Goal: Task Accomplishment & Management: Complete application form

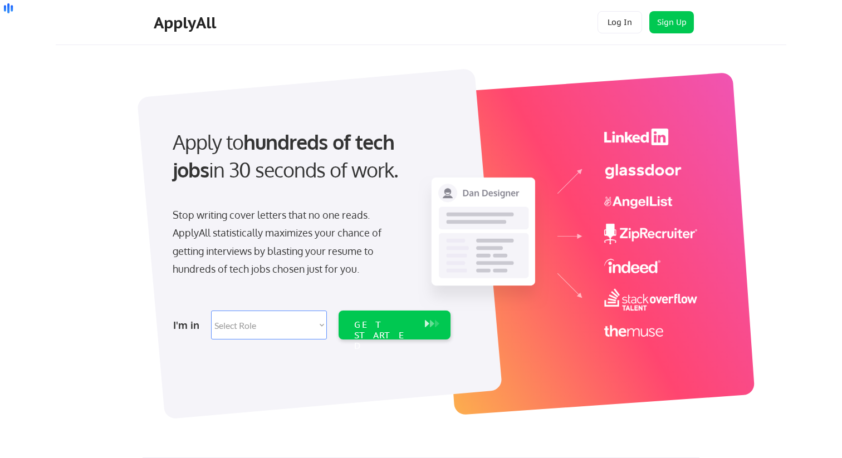
click at [314, 321] on select "Select Role Software Engineering Product Management Customer Success Sales UI/U…" at bounding box center [269, 325] width 116 height 29
select select ""hr_recruiting""
click at [211, 311] on select "Select Role Software Engineering Product Management Customer Success Sales UI/U…" at bounding box center [269, 325] width 116 height 29
select select ""hr_recruiting""
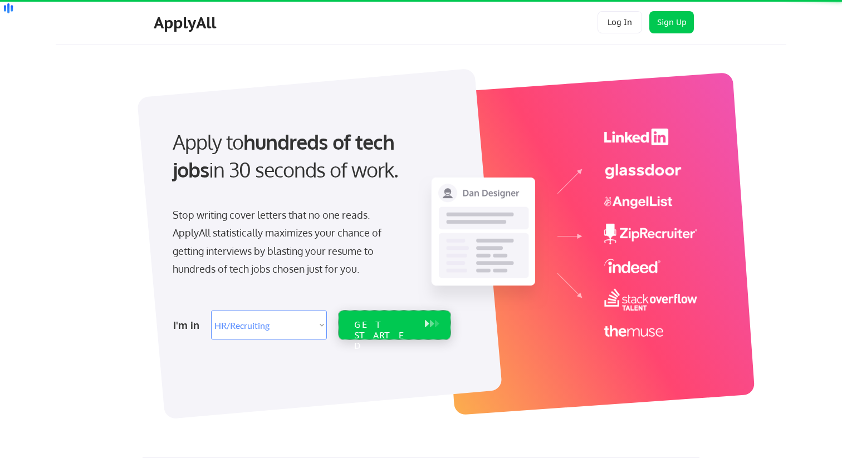
click at [376, 332] on div "GET STARTED" at bounding box center [384, 325] width 71 height 29
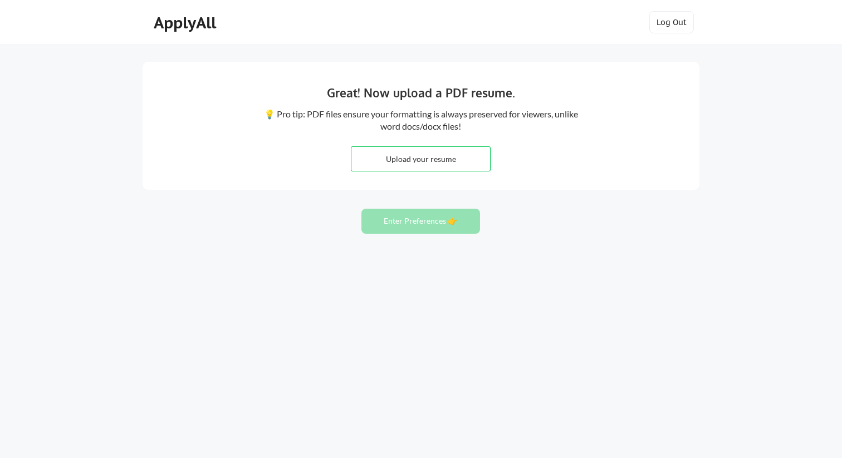
click at [347, 167] on div "Great! Now upload a PDF resume. 💡 Pro tip: PDF files ensure your formatting is …" at bounding box center [421, 126] width 557 height 128
click at [369, 170] on input "file" at bounding box center [420, 159] width 139 height 24
click at [458, 162] on input "file" at bounding box center [420, 159] width 139 height 24
type input "C:\fakepath\cummins-0901.pdf"
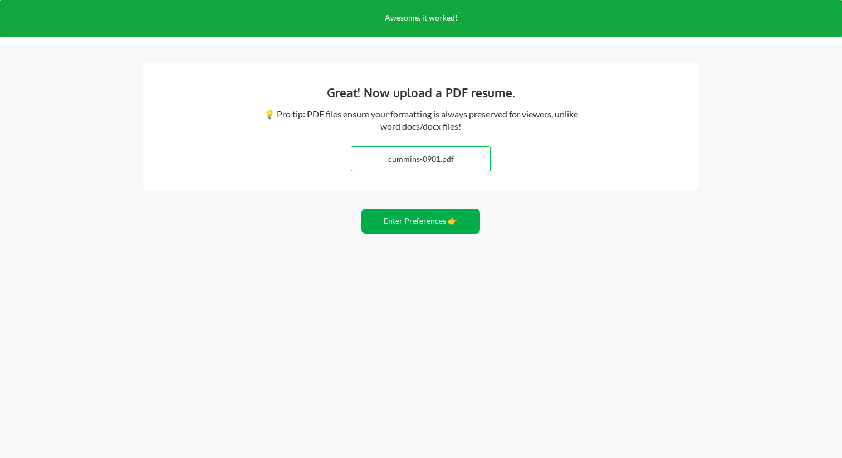
click at [449, 224] on button "Enter Preferences 👉" at bounding box center [421, 221] width 119 height 25
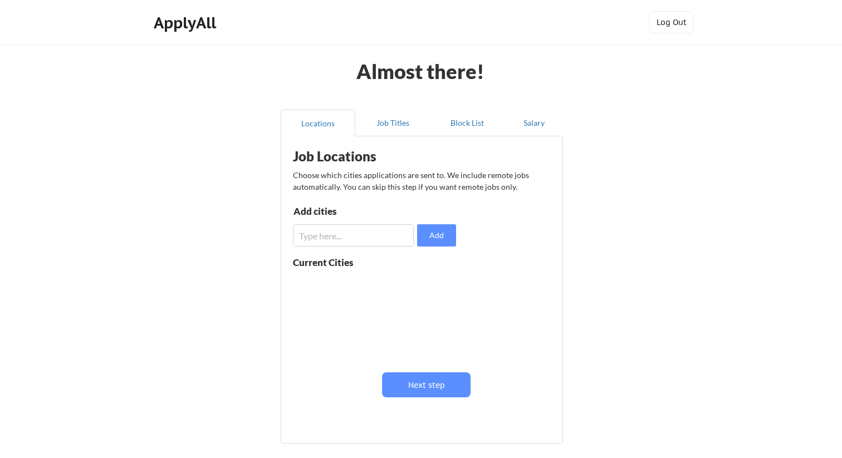
click at [367, 233] on input "input" at bounding box center [353, 235] width 121 height 22
type input "st louis"
click at [437, 235] on button "Add" at bounding box center [436, 235] width 39 height 22
click at [388, 238] on input "input" at bounding box center [353, 235] width 121 height 22
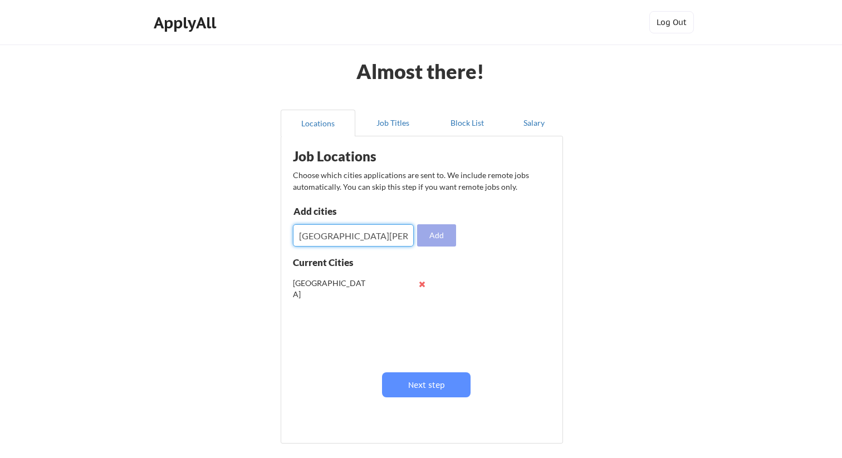
type input "St. Louis"
click at [445, 241] on button "Add" at bounding box center [436, 235] width 39 height 22
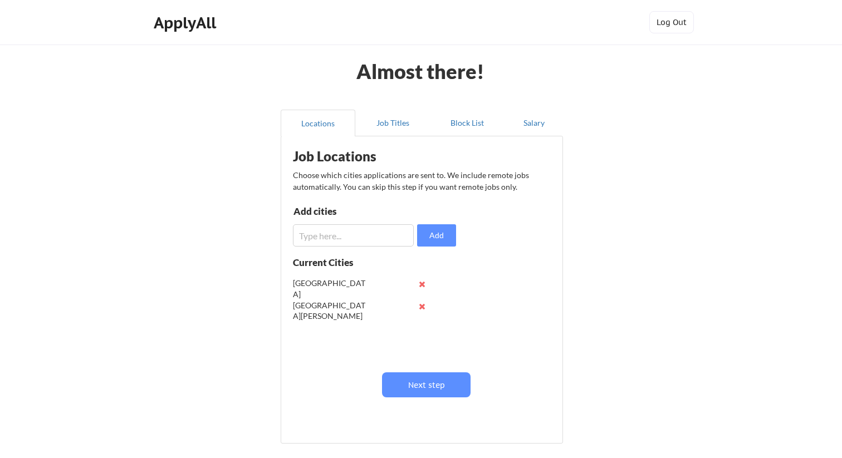
click at [353, 222] on div "Add cities Add" at bounding box center [376, 227] width 167 height 40
click at [339, 236] on input "input" at bounding box center [353, 235] width 121 height 22
type input "Saint Louis"
click at [429, 231] on button "Add" at bounding box center [436, 235] width 39 height 22
click at [378, 233] on input "input" at bounding box center [353, 235] width 121 height 22
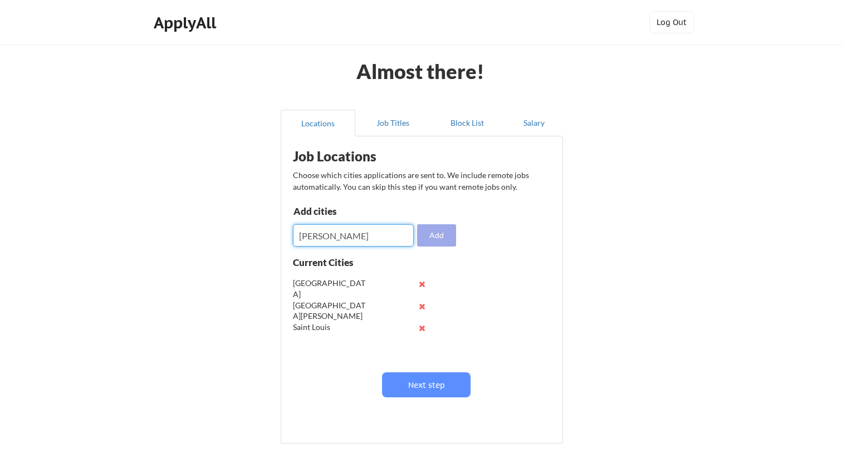
type input "Fenton"
click at [437, 231] on button "Add" at bounding box center [436, 235] width 39 height 22
click at [372, 244] on input "input" at bounding box center [353, 235] width 121 height 22
type input "Maryland Heights"
click at [438, 236] on button "Add" at bounding box center [436, 235] width 39 height 22
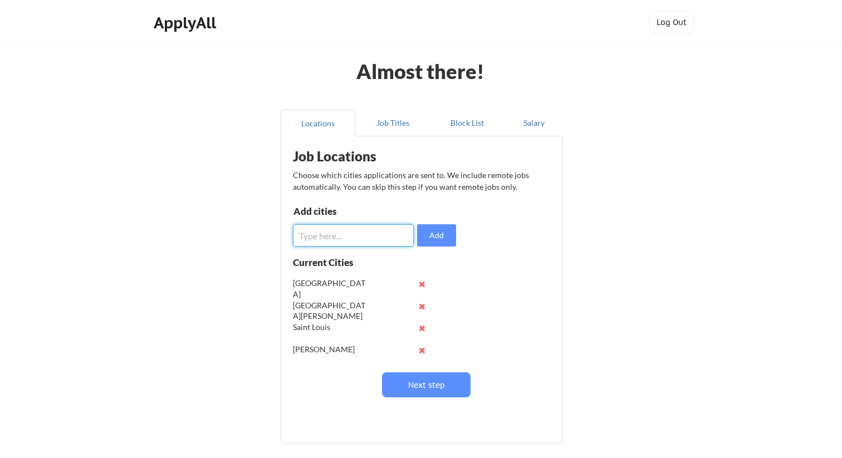
click at [380, 235] on input "input" at bounding box center [353, 235] width 121 height 22
type input "Denver"
click at [443, 226] on button "Add" at bounding box center [436, 235] width 39 height 22
click at [372, 232] on input "input" at bounding box center [353, 235] width 121 height 22
type input "Colorado Springs"
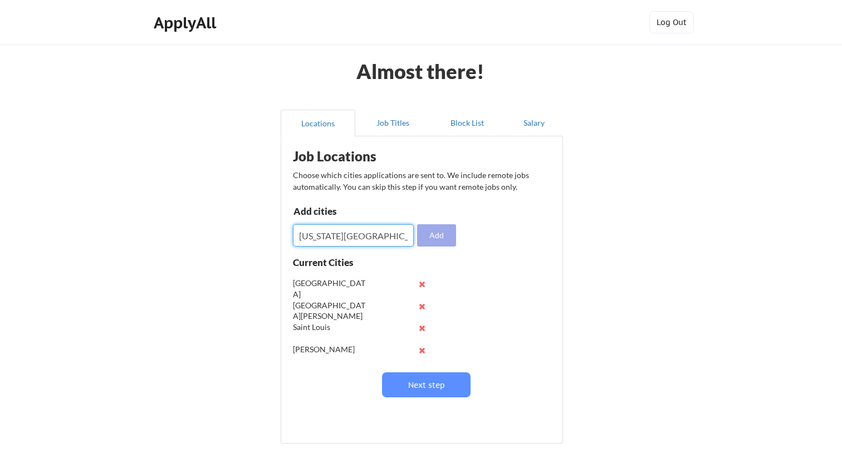
click at [447, 236] on button "Add" at bounding box center [436, 235] width 39 height 22
click at [334, 240] on input "input" at bounding box center [353, 235] width 121 height 22
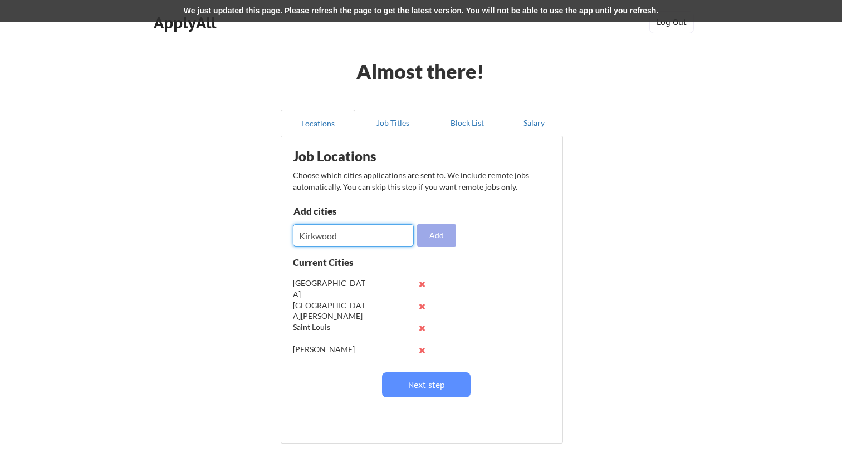
type input "Kirkwood"
click at [442, 236] on button "Add" at bounding box center [436, 235] width 39 height 22
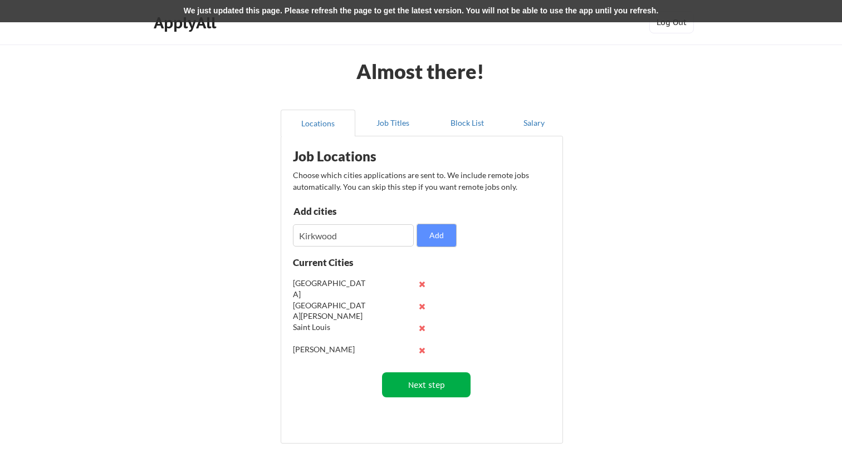
click at [436, 387] on button "Next step" at bounding box center [426, 385] width 89 height 25
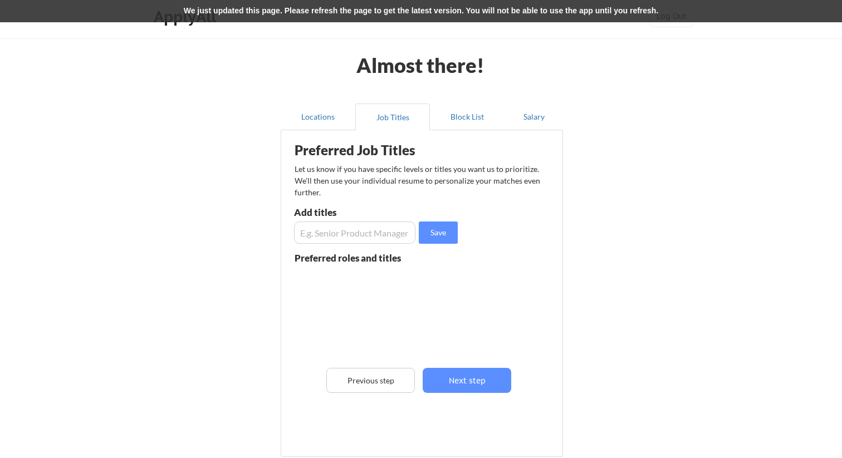
scroll to position [24, 0]
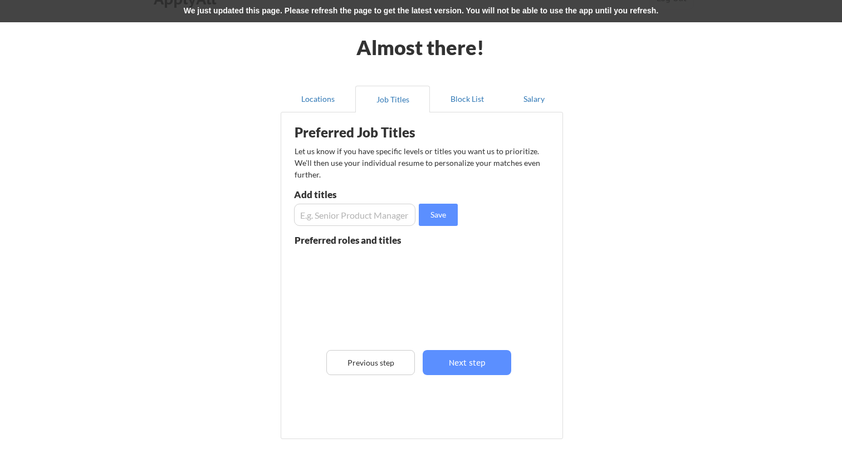
click at [379, 217] on input "input" at bounding box center [354, 215] width 121 height 22
type input "Human Resources"
click at [434, 218] on button "Save" at bounding box center [438, 215] width 39 height 22
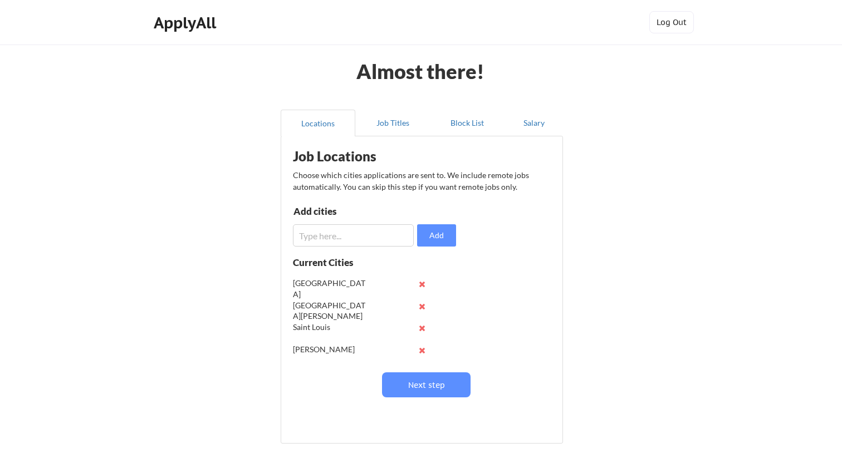
click at [379, 242] on input "input" at bounding box center [353, 235] width 121 height 22
type input "Missouri"
click at [372, 235] on input "input" at bounding box center [353, 235] width 121 height 22
type input "Affton"
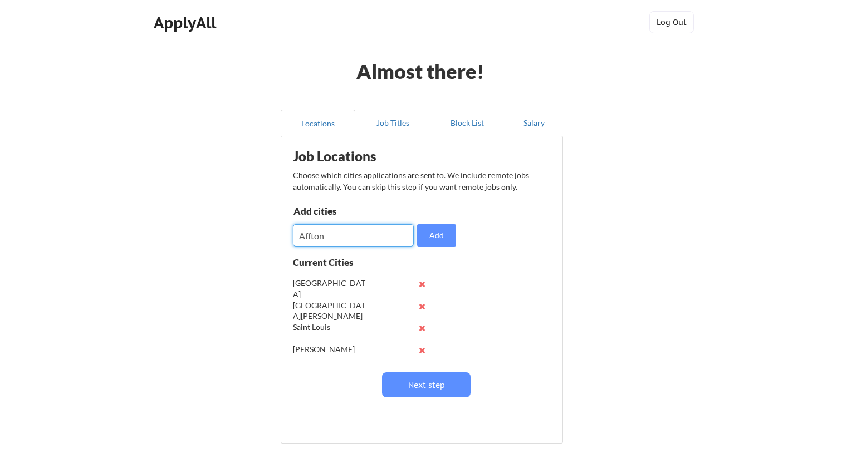
click at [436, 236] on button "Add" at bounding box center [436, 235] width 39 height 22
click at [381, 232] on input "input" at bounding box center [353, 235] width 121 height 22
type input "Kirkwood"
click at [442, 234] on button "Add" at bounding box center [436, 235] width 39 height 22
click at [375, 231] on input "input" at bounding box center [353, 235] width 121 height 22
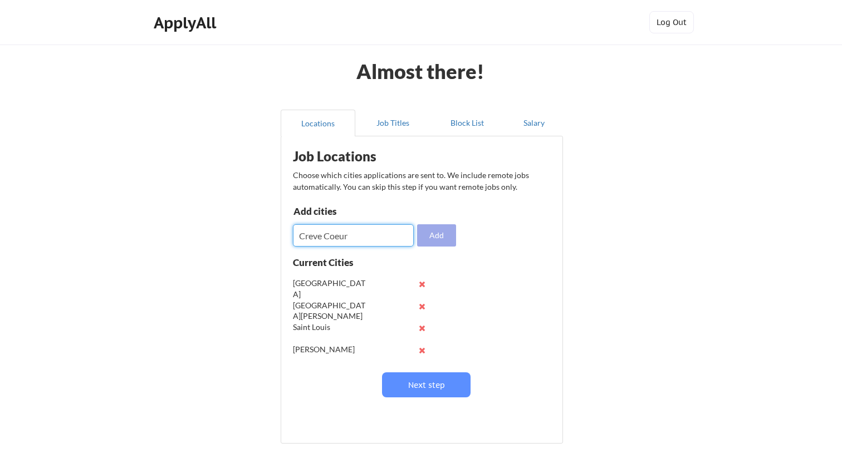
type input "Creve Coeur"
click at [446, 238] on button "Add" at bounding box center [436, 235] width 39 height 22
click at [368, 241] on input "input" at bounding box center [353, 235] width 121 height 22
type input "C"
type input "Valley Park"
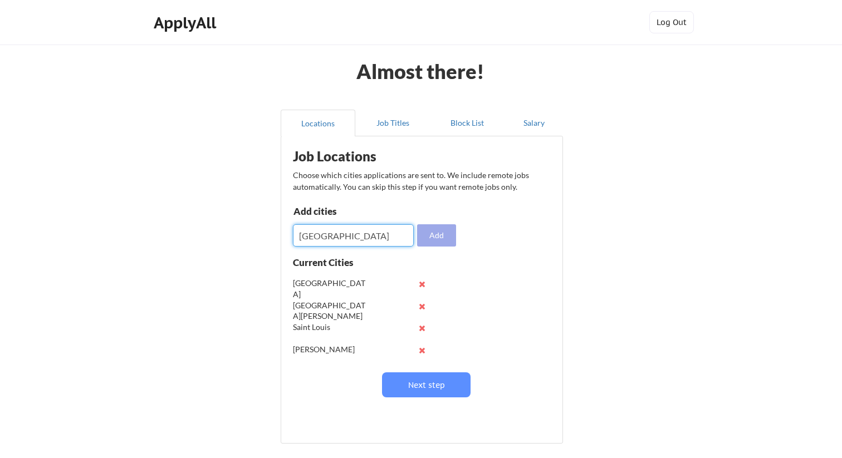
click at [443, 237] on button "Add" at bounding box center [436, 235] width 39 height 22
click at [381, 231] on input "input" at bounding box center [353, 235] width 121 height 22
type input "Clayton"
click at [446, 235] on button "Add" at bounding box center [436, 235] width 39 height 22
click at [384, 235] on input "input" at bounding box center [353, 235] width 121 height 22
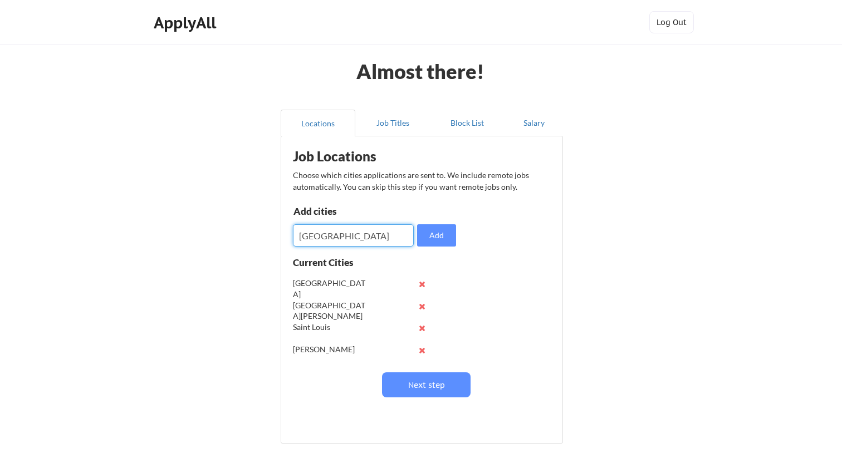
type input "University City"
click at [434, 234] on button "Add" at bounding box center [436, 235] width 39 height 22
click at [390, 118] on button "Job Titles" at bounding box center [392, 123] width 75 height 27
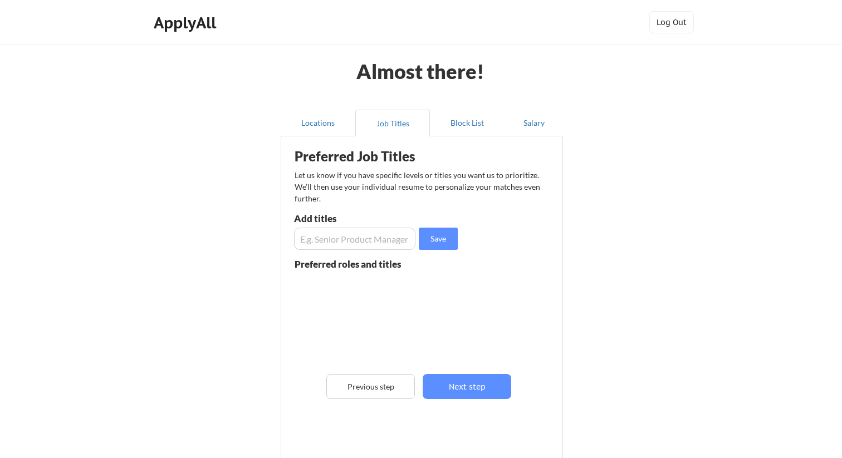
click at [370, 237] on input "input" at bounding box center [354, 239] width 121 height 22
type input "HR Generalist"
click at [441, 243] on button "Save" at bounding box center [438, 239] width 39 height 22
click at [350, 245] on input "input" at bounding box center [354, 239] width 121 height 22
type input "Human Resource Generalist"
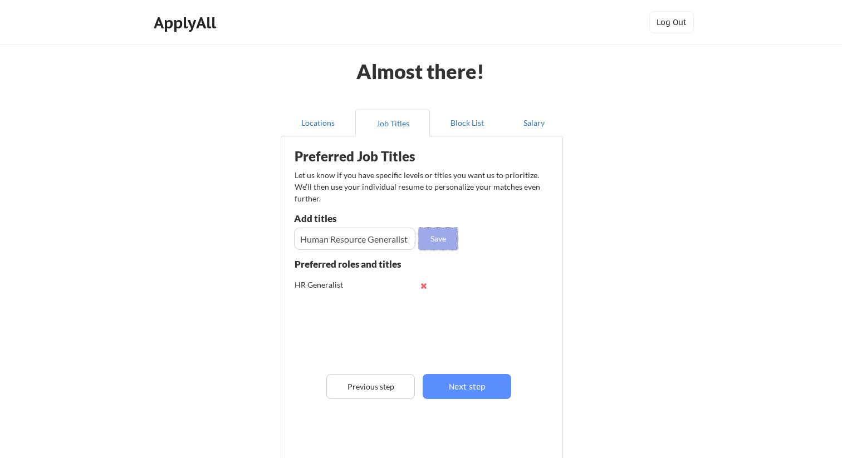
click at [435, 239] on button "Save" at bounding box center [438, 239] width 39 height 22
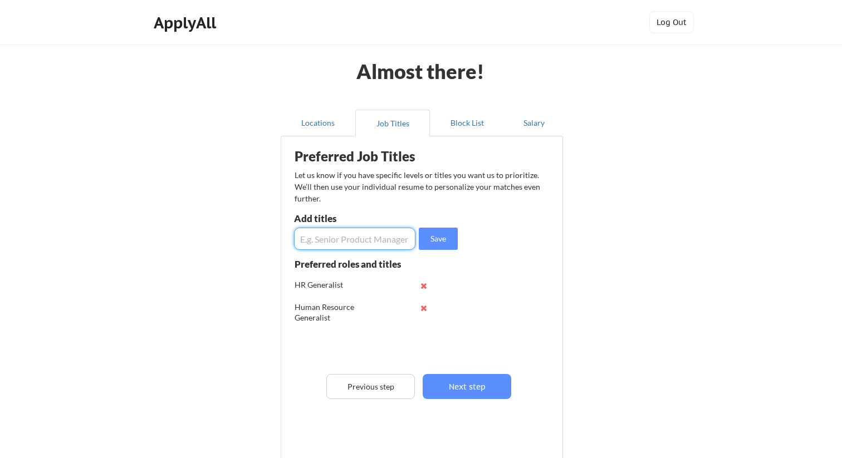
click at [379, 246] on input "input" at bounding box center [354, 239] width 121 height 22
type input "HR"
click at [443, 238] on button "Save" at bounding box center [438, 239] width 39 height 22
click at [375, 244] on input "input" at bounding box center [354, 239] width 121 height 22
type input "Senior HR Generalist"
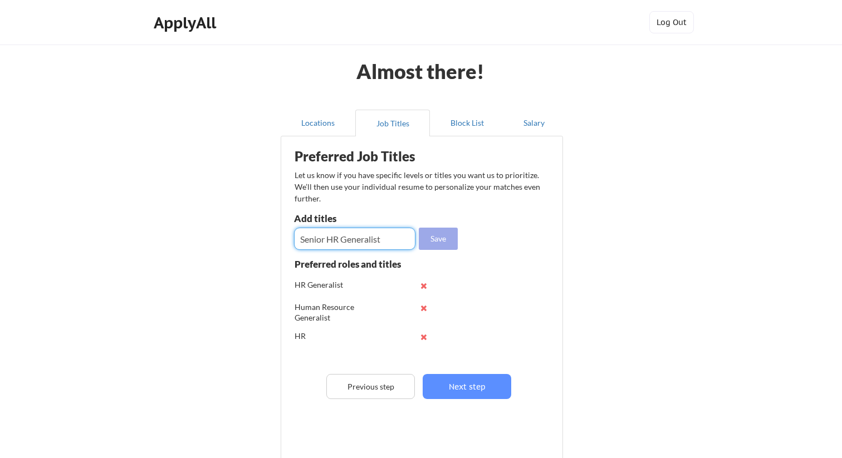
click at [435, 246] on button "Save" at bounding box center [438, 239] width 39 height 22
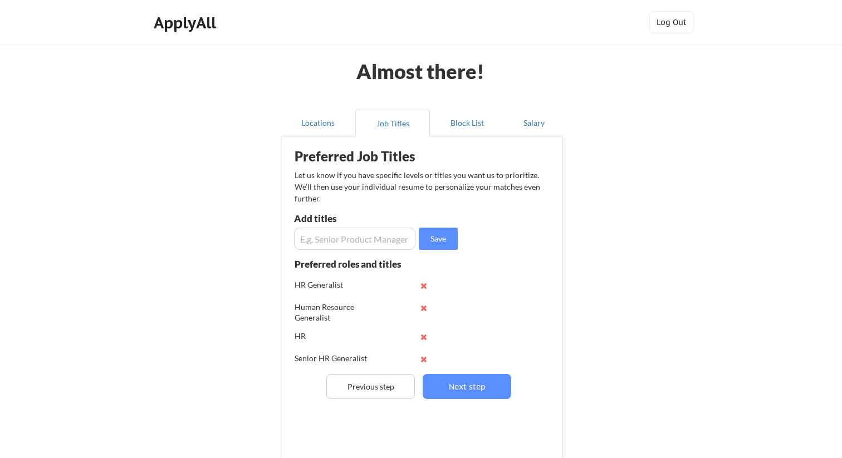
click at [363, 235] on input "input" at bounding box center [354, 239] width 121 height 22
type input "Senior HR Coordinator"
click at [438, 238] on button "Save" at bounding box center [438, 239] width 39 height 22
click at [372, 237] on input "input" at bounding box center [354, 239] width 121 height 22
type input "S"
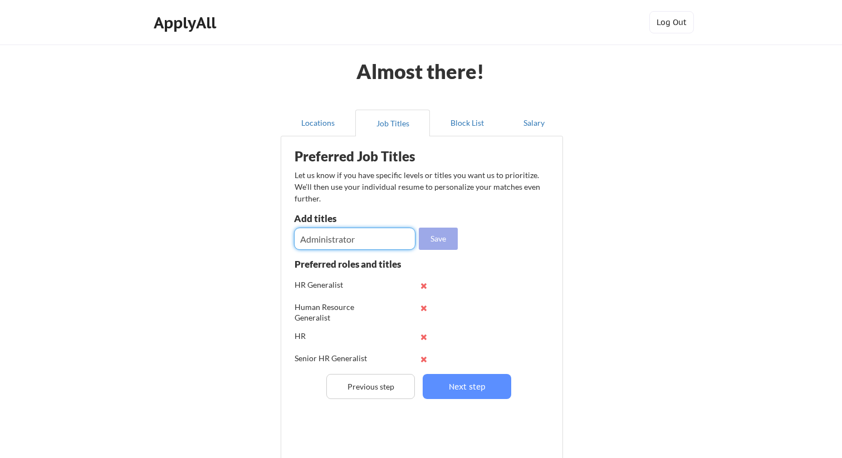
type input "Administrator"
click at [439, 239] on button "Save" at bounding box center [438, 239] width 39 height 22
click at [379, 243] on input "input" at bounding box center [354, 239] width 121 height 22
type input "HR Admin"
click at [458, 233] on div "Save" at bounding box center [377, 239] width 167 height 22
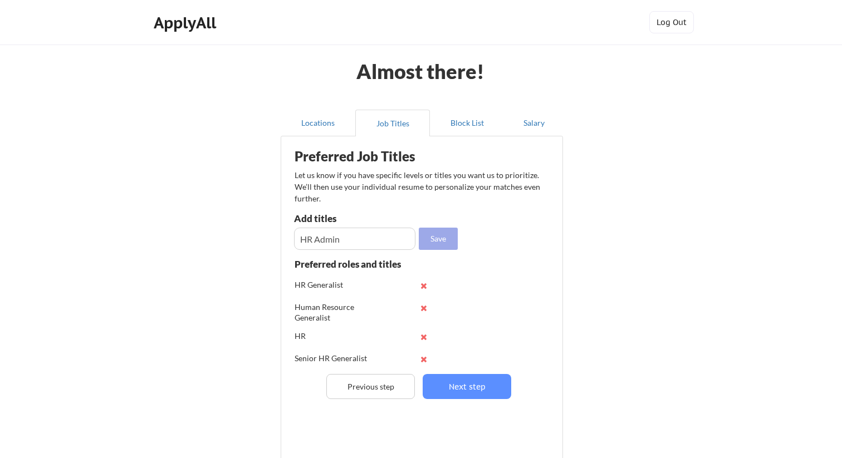
click at [441, 233] on button "Save" at bounding box center [438, 239] width 39 height 22
click at [389, 250] on input "input" at bounding box center [354, 239] width 121 height 22
type input "HRIS"
click at [442, 242] on button "Save" at bounding box center [438, 239] width 39 height 22
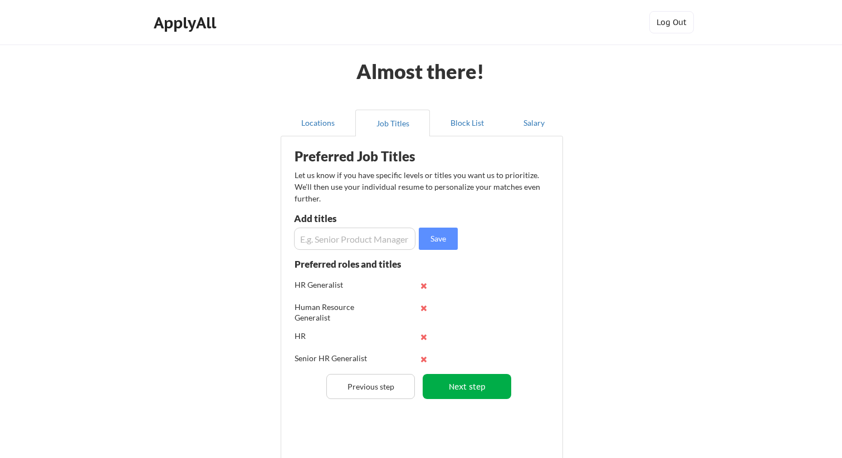
click at [458, 390] on button "Next step" at bounding box center [467, 386] width 89 height 25
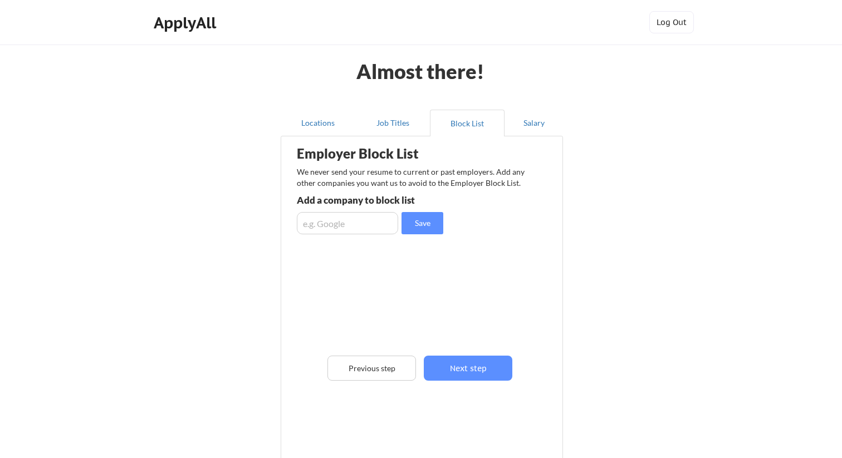
click at [369, 226] on input "input" at bounding box center [347, 223] width 101 height 22
type input "Perficient, Inc"
click at [422, 220] on button "Save" at bounding box center [423, 223] width 42 height 22
click at [377, 222] on input "input" at bounding box center [347, 223] width 101 height 22
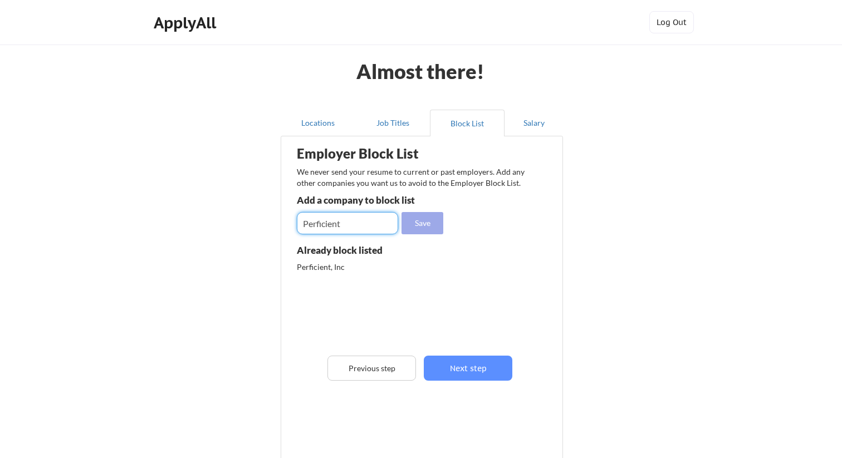
type input "Perficient"
click at [433, 223] on button "Save" at bounding box center [423, 223] width 42 height 22
click at [360, 224] on input "input" at bounding box center [347, 223] width 101 height 22
type input "Perficient, Inc."
click at [419, 231] on button "Save" at bounding box center [423, 223] width 42 height 22
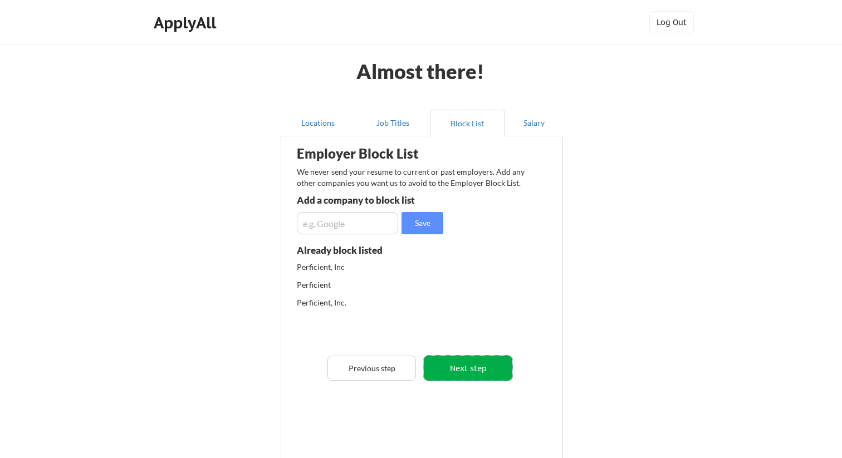
click at [469, 367] on button "Next step" at bounding box center [468, 368] width 89 height 25
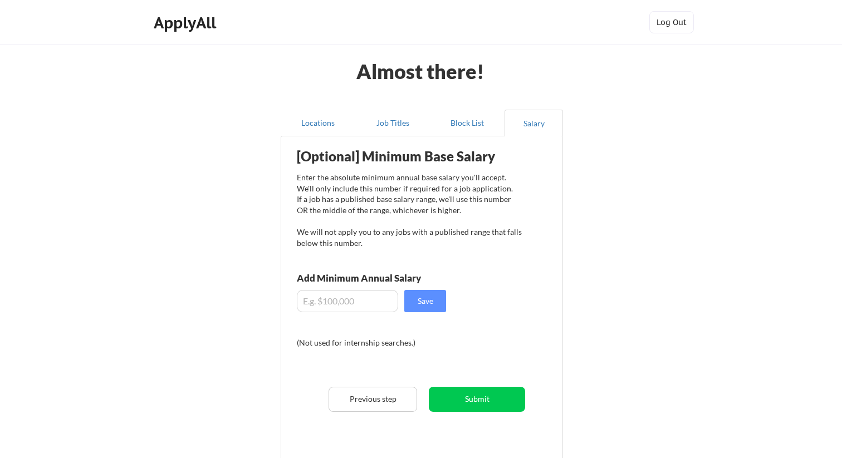
scroll to position [10, 0]
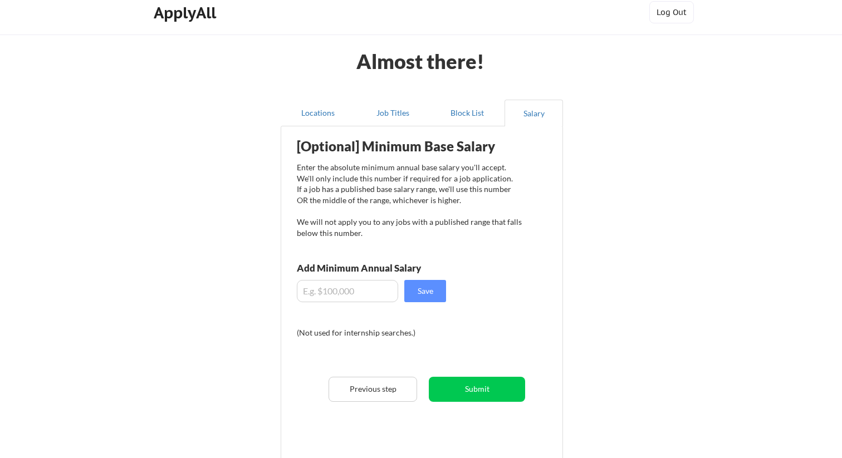
click at [367, 289] on input "input" at bounding box center [347, 291] width 101 height 22
type input "$70,000"
click at [417, 292] on button "Save" at bounding box center [425, 291] width 42 height 22
click at [449, 391] on button "Submit" at bounding box center [477, 389] width 96 height 25
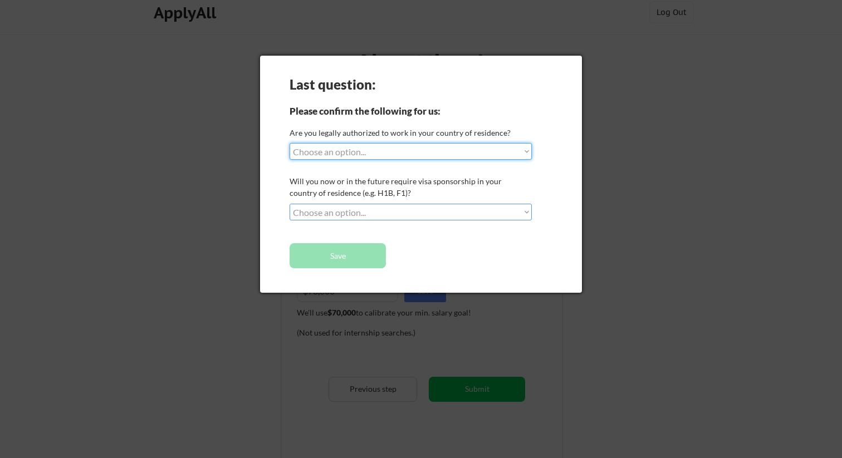
click at [467, 154] on select "Choose an option... Yes, I am a US Citizen Yes, I am a Canadian Citizen Yes, I …" at bounding box center [411, 151] width 242 height 17
select select ""yes__i_am_a_us_citizen""
click at [290, 143] on select "Choose an option... Yes, I am a US Citizen Yes, I am a Canadian Citizen Yes, I …" at bounding box center [411, 151] width 242 height 17
click at [418, 209] on select "Choose an option... No, I will not need sponsorship Yes, I will need sponsorship" at bounding box center [411, 212] width 242 height 17
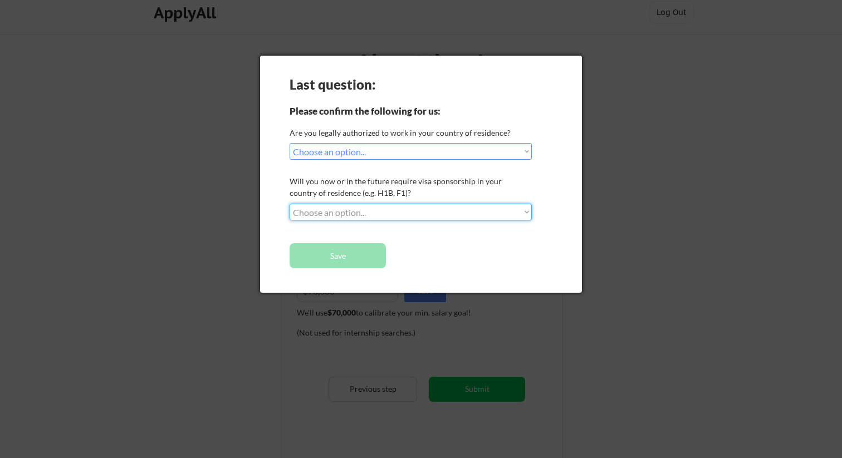
select select ""no__i_will_not_need_sponsorship""
click at [290, 204] on select "Choose an option... No, I will not need sponsorship Yes, I will need sponsorship" at bounding box center [411, 212] width 242 height 17
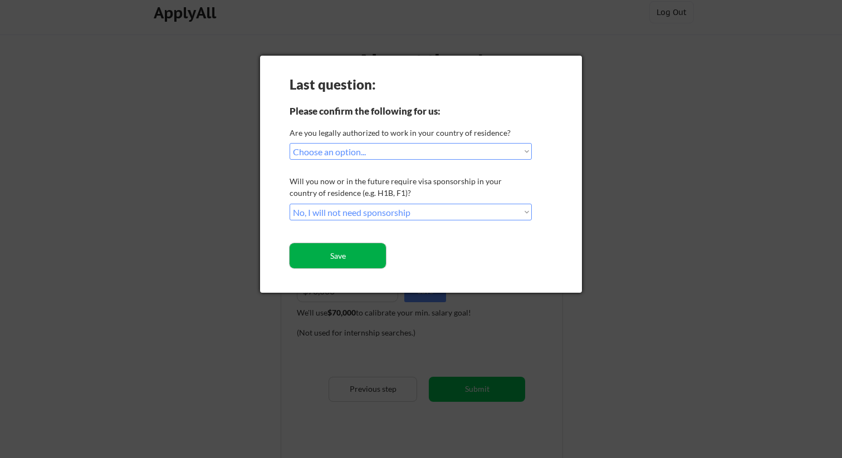
click at [366, 255] on button "Save" at bounding box center [338, 255] width 96 height 25
